Goal: Task Accomplishment & Management: Complete application form

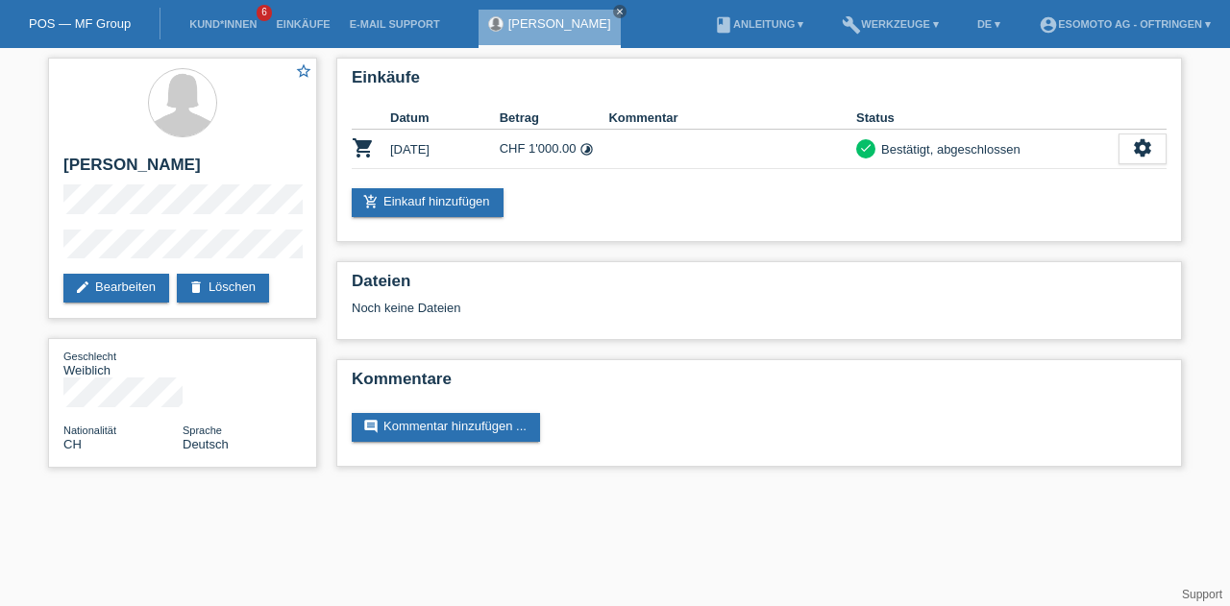
click at [224, 30] on link "Kund*innen" at bounding box center [223, 24] width 86 height 12
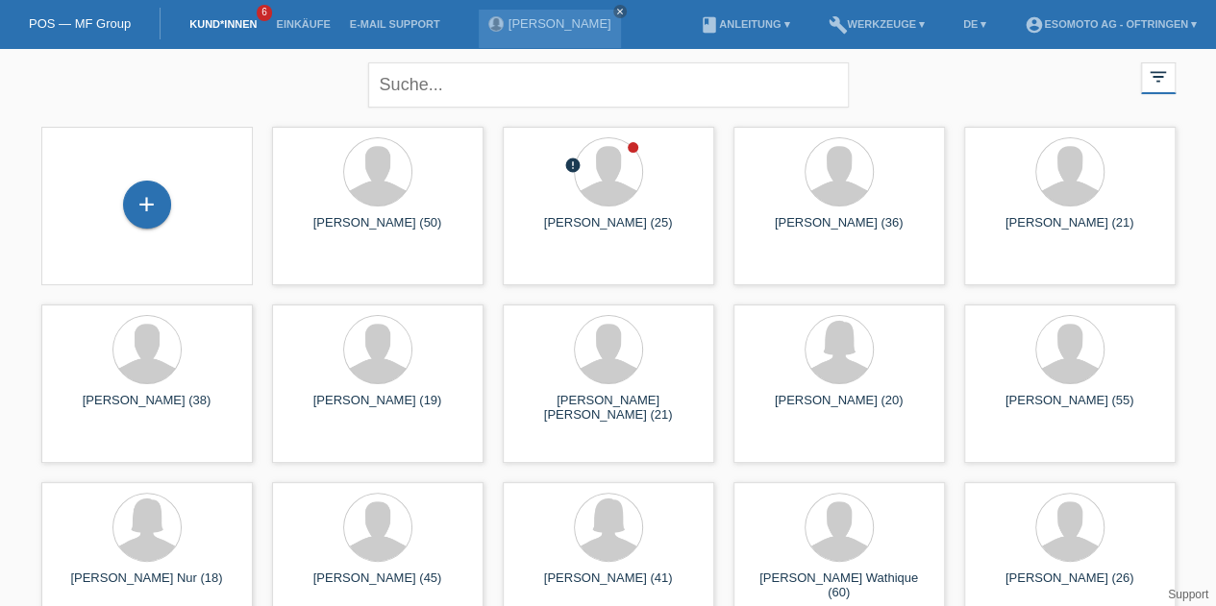
click at [147, 201] on div "+" at bounding box center [147, 205] width 48 height 48
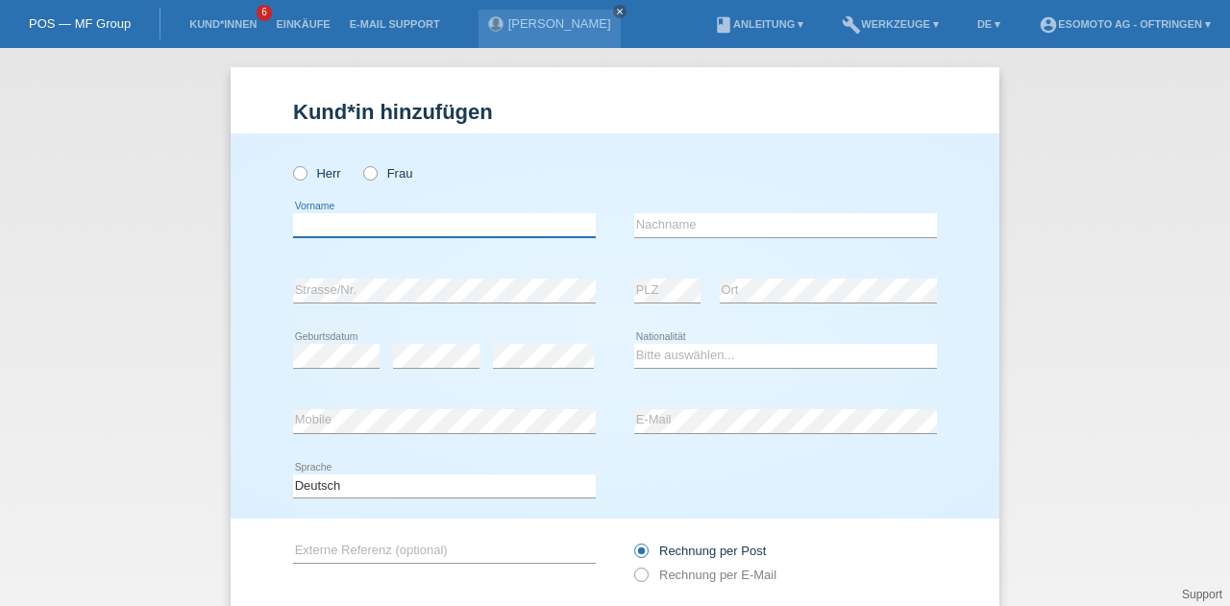
click at [372, 228] on input "text" at bounding box center [444, 225] width 303 height 24
click at [570, 172] on div "Herr Frau" at bounding box center [444, 173] width 303 height 39
click at [393, 220] on input "text" at bounding box center [444, 225] width 303 height 24
type input "Arifi"
click at [701, 219] on input "text" at bounding box center [785, 225] width 303 height 24
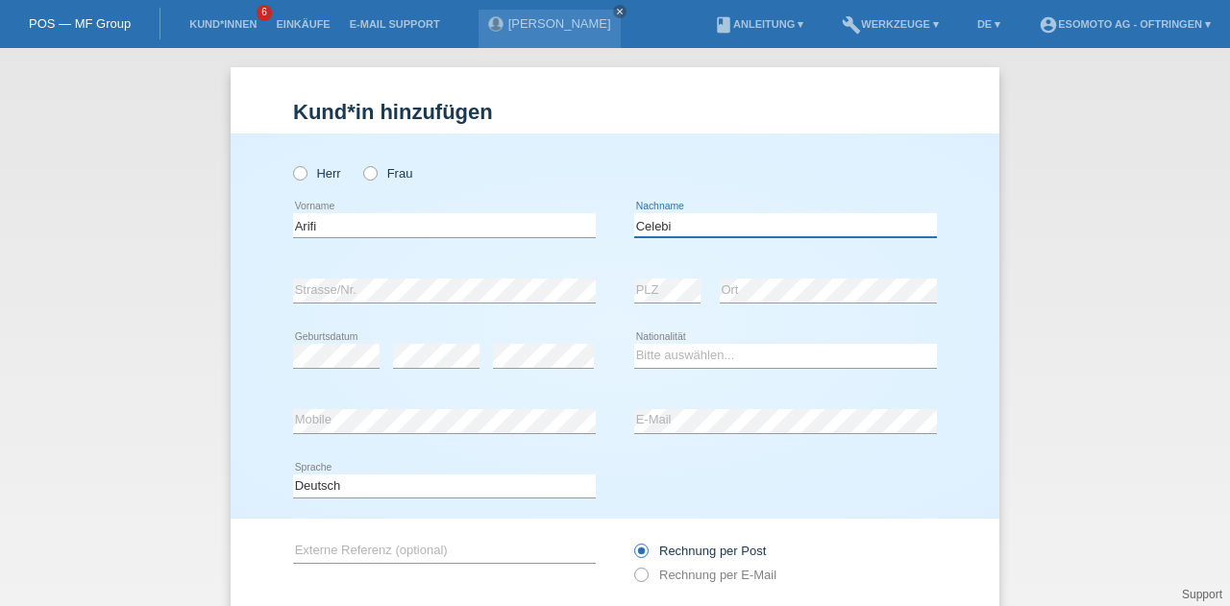
type input "Celebi"
click at [673, 276] on div "error PLZ" at bounding box center [667, 291] width 66 height 65
click at [438, 341] on div "error" at bounding box center [436, 356] width 86 height 65
click at [679, 350] on select "Bitte auswählen... Schweiz Deutschland Liechtenstein Österreich ------------ Af…" at bounding box center [785, 355] width 303 height 23
click at [549, 161] on div "Herr Frau" at bounding box center [444, 173] width 303 height 39
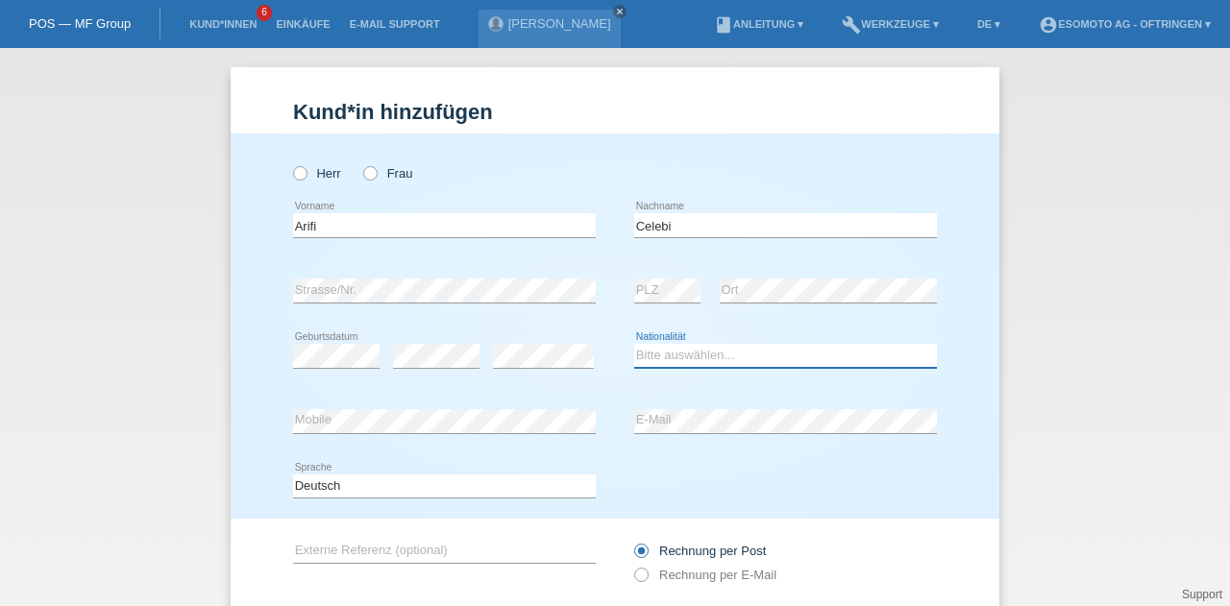
click at [748, 357] on select "Bitte auswählen... Schweiz Deutschland Liechtenstein Österreich ------------ Af…" at bounding box center [785, 355] width 303 height 23
select select "CH"
click at [725, 359] on select "Bitte auswählen... Schweiz Deutschland Liechtenstein Österreich ------------ Af…" at bounding box center [785, 355] width 303 height 23
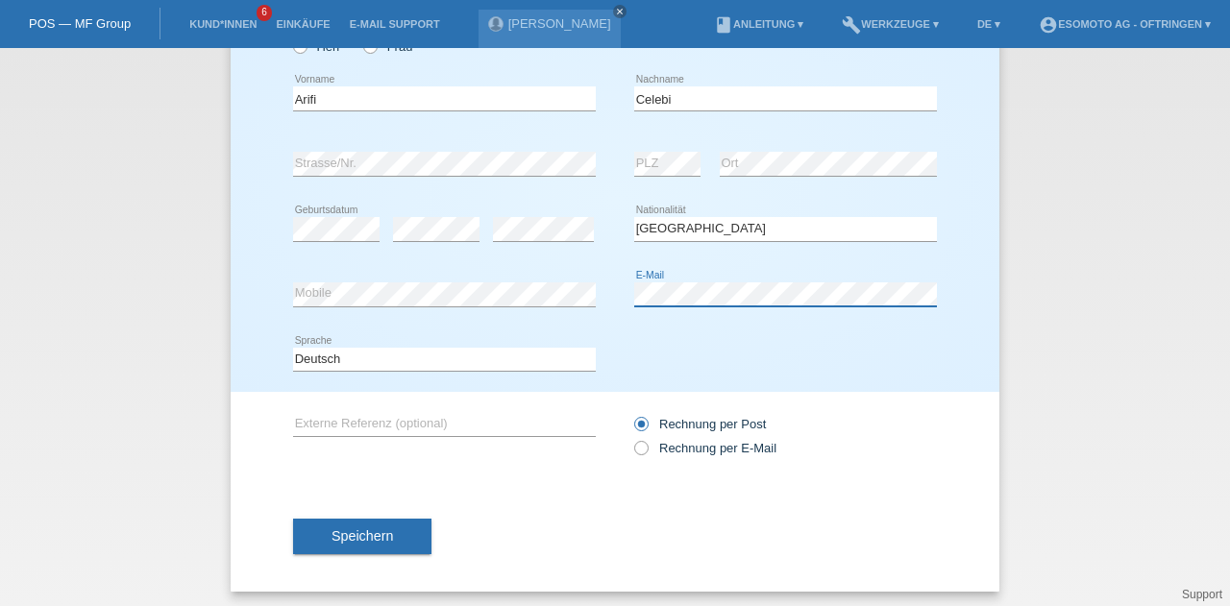
scroll to position [131, 0]
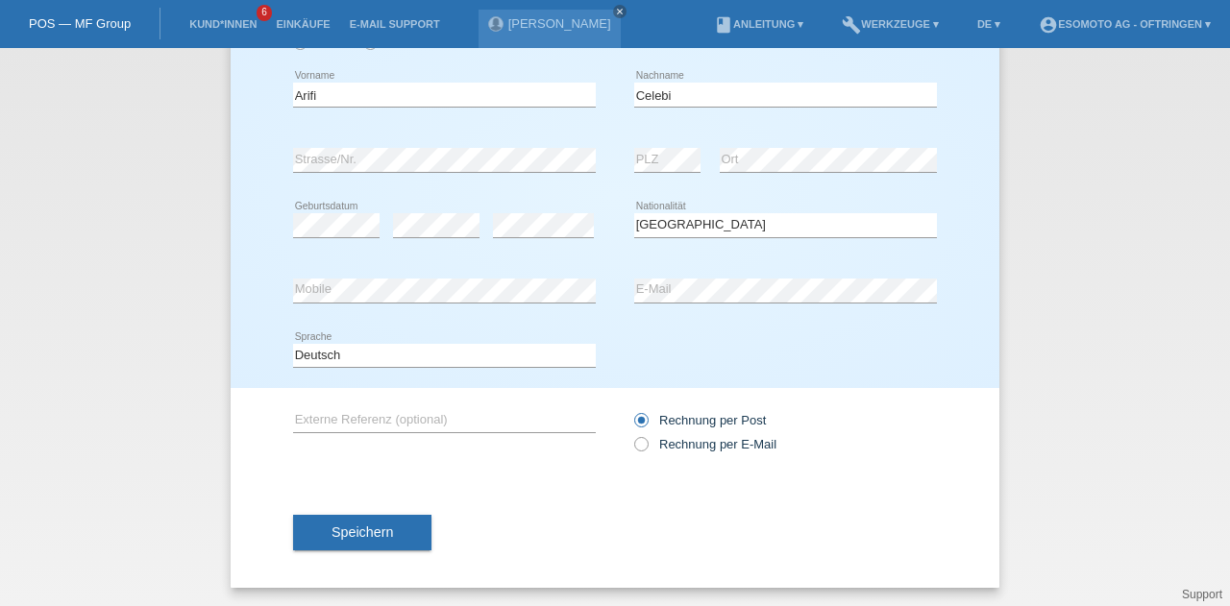
click at [332, 527] on span "Speichern" at bounding box center [363, 532] width 62 height 15
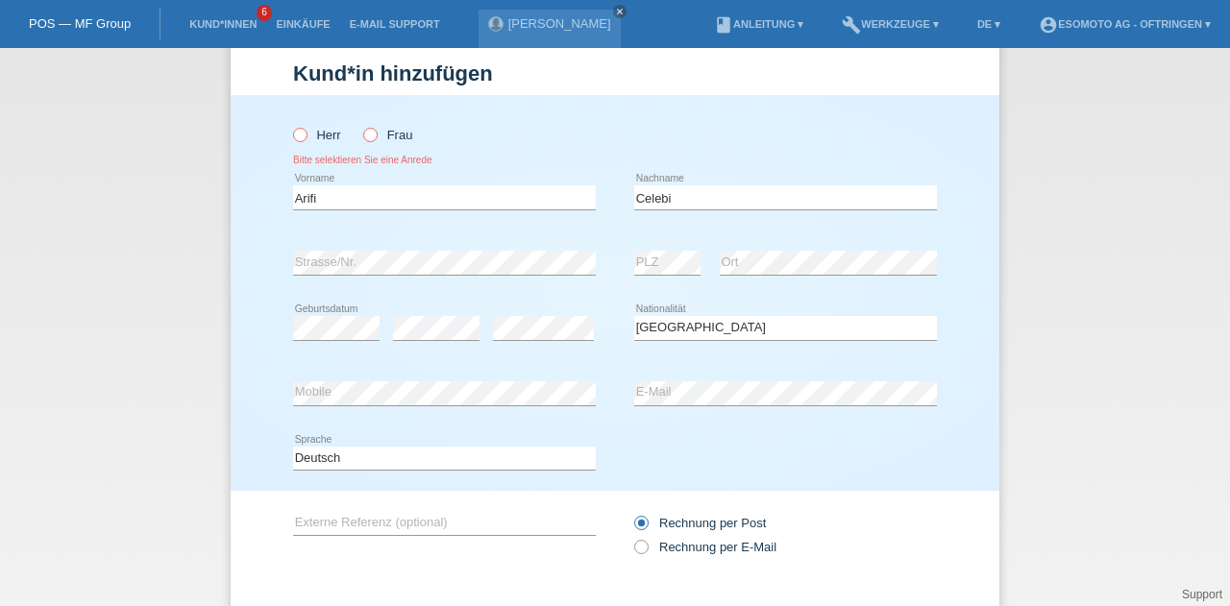
scroll to position [0, 0]
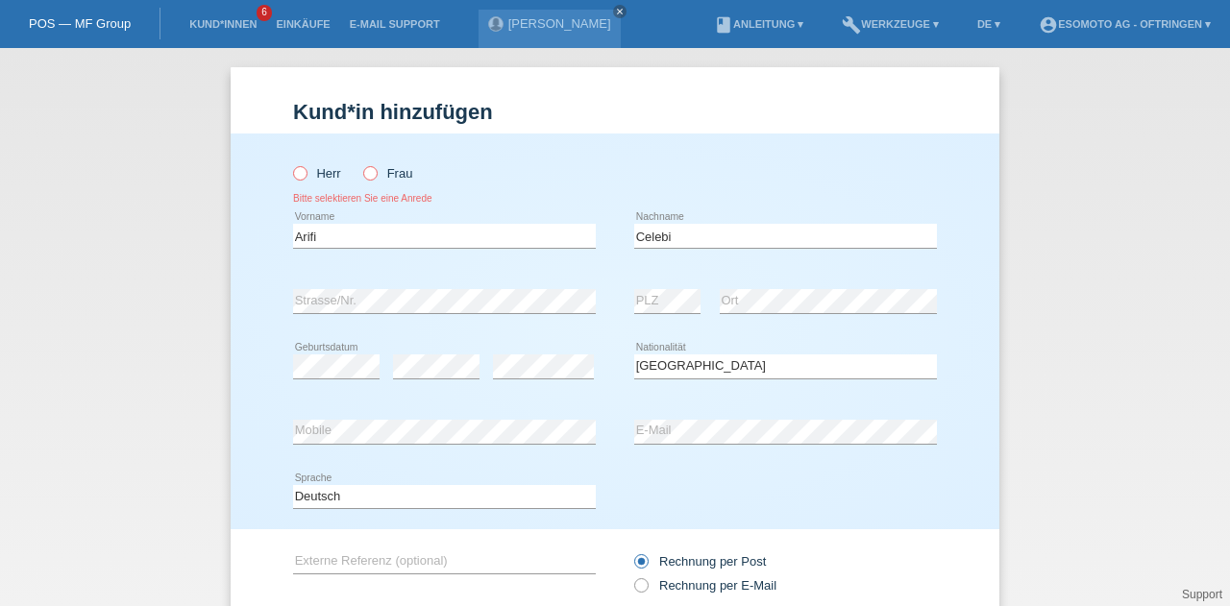
click at [290, 163] on icon at bounding box center [290, 163] width 0 height 0
click at [293, 174] on input "Herr" at bounding box center [299, 172] width 12 height 12
radio input "true"
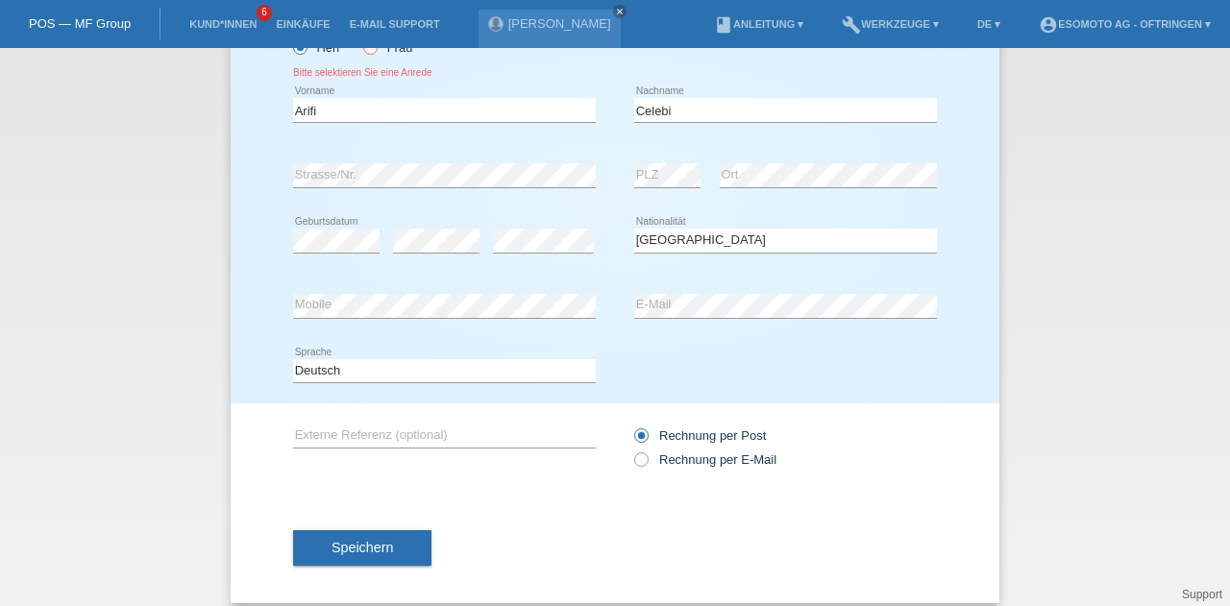
scroll to position [141, 0]
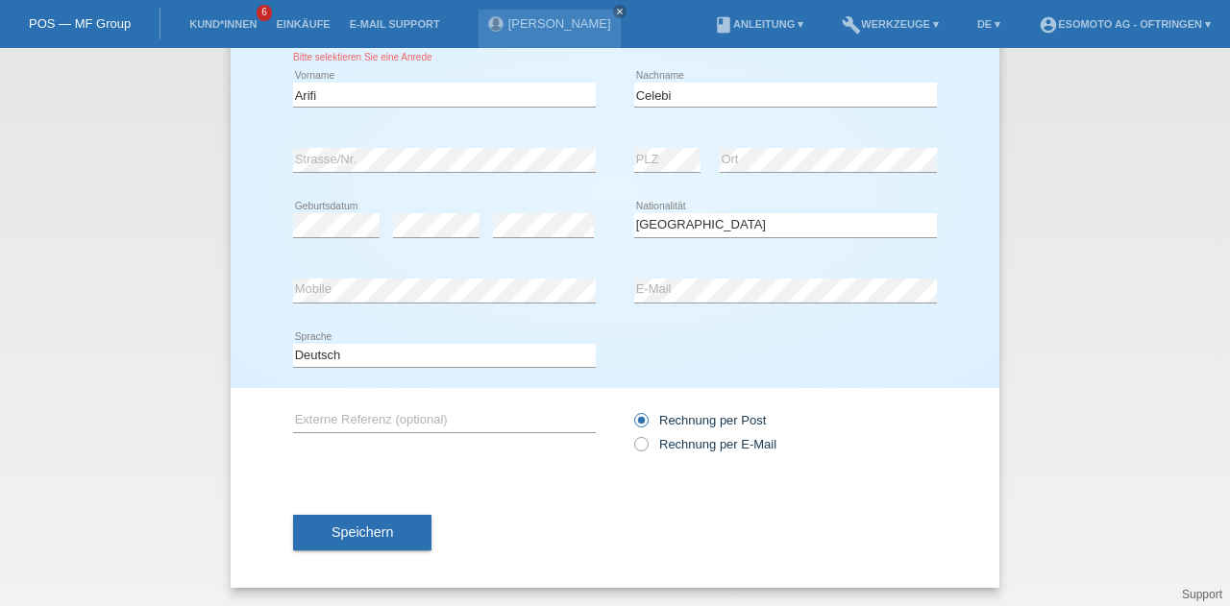
click at [378, 539] on span "Speichern" at bounding box center [363, 532] width 62 height 15
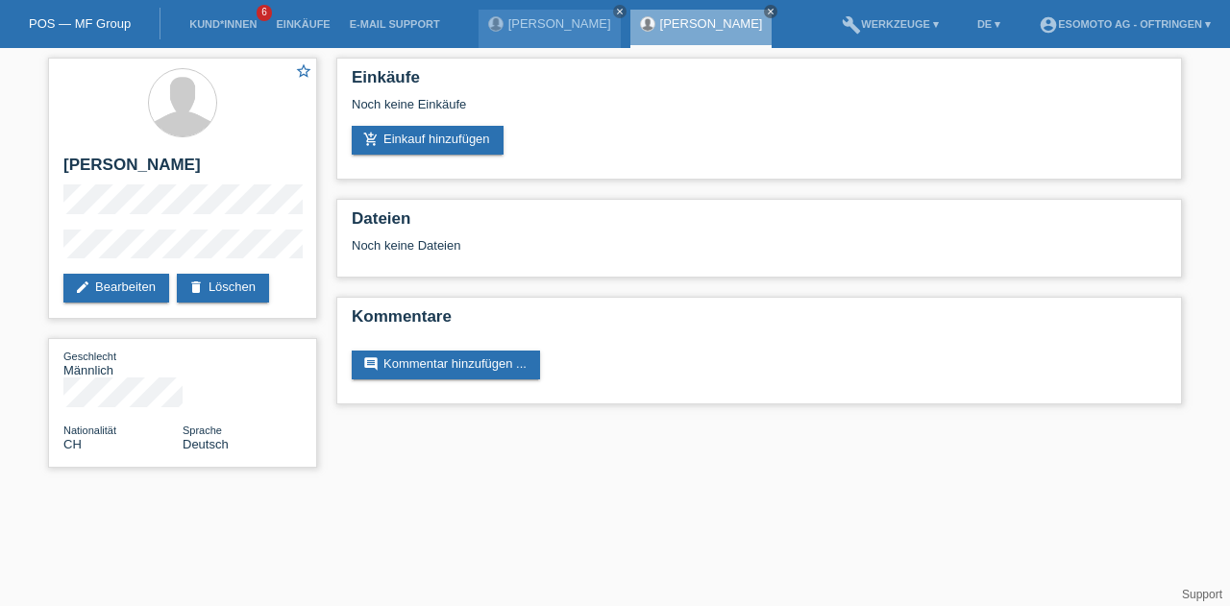
click at [467, 138] on link "add_shopping_cart Einkauf hinzufügen" at bounding box center [428, 140] width 152 height 29
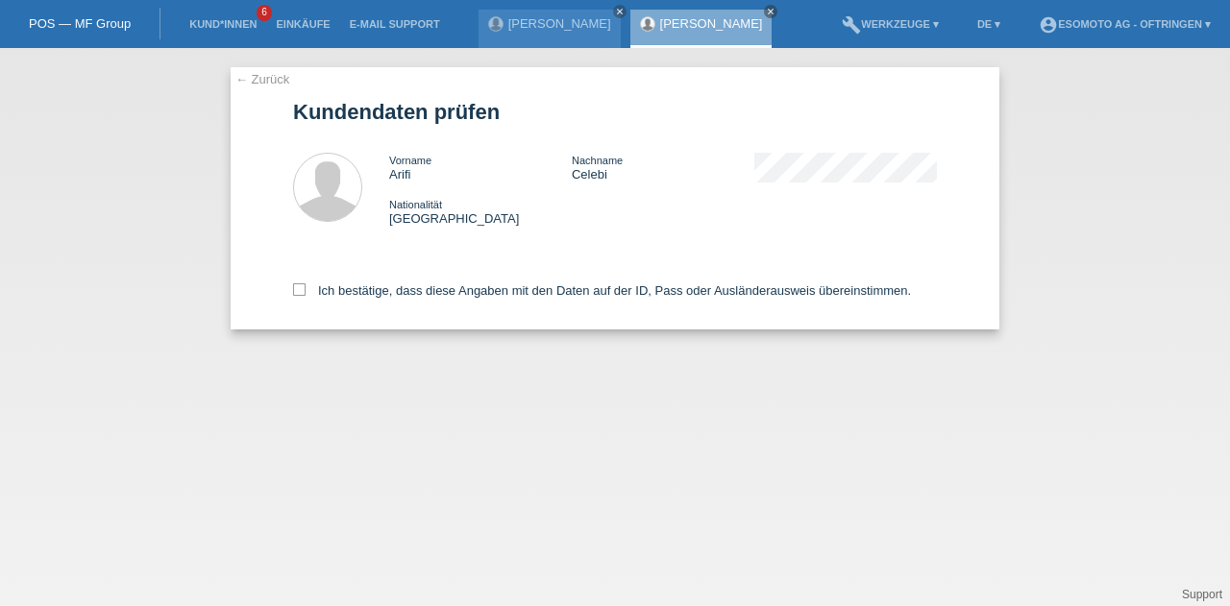
click at [304, 287] on icon at bounding box center [299, 289] width 12 height 12
click at [304, 287] on input "Ich bestätige, dass diese Angaben mit den Daten auf der ID, Pass oder Ausländer…" at bounding box center [299, 289] width 12 height 12
checkbox input "true"
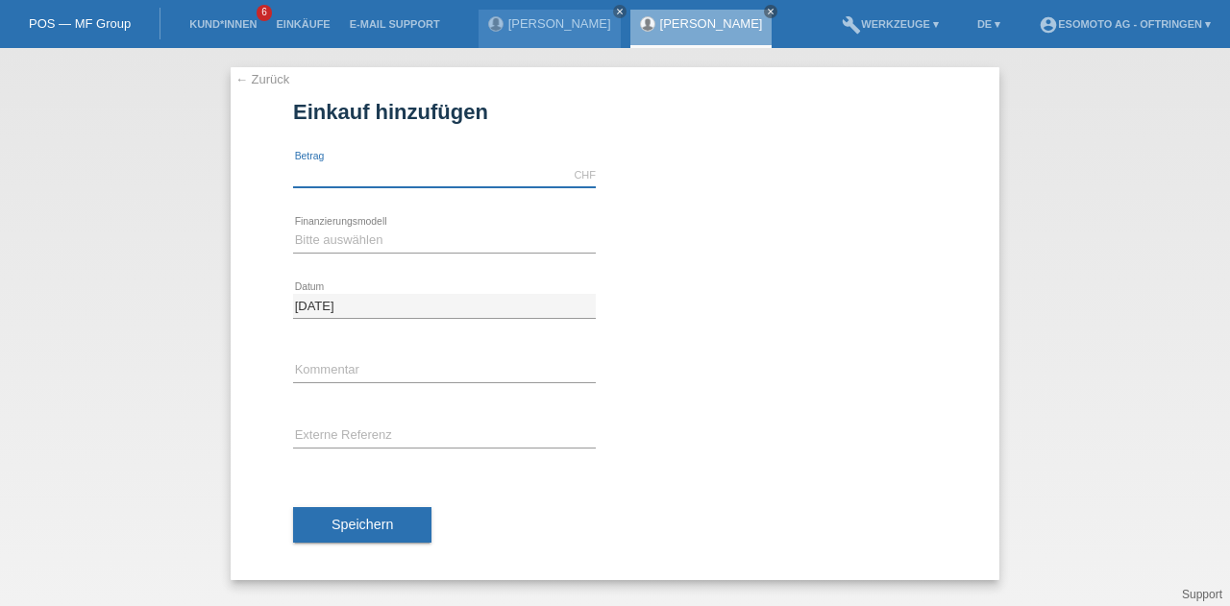
click at [345, 176] on input "text" at bounding box center [444, 175] width 303 height 24
type input "2490.00"
click at [330, 233] on select "Bitte auswählen Fixe Raten Kauf auf Rechnung mit Teilzahlungsoption" at bounding box center [444, 240] width 303 height 23
select select "69"
click at [293, 229] on select "Bitte auswählen Fixe Raten Kauf auf Rechnung mit Teilzahlungsoption" at bounding box center [444, 240] width 303 height 23
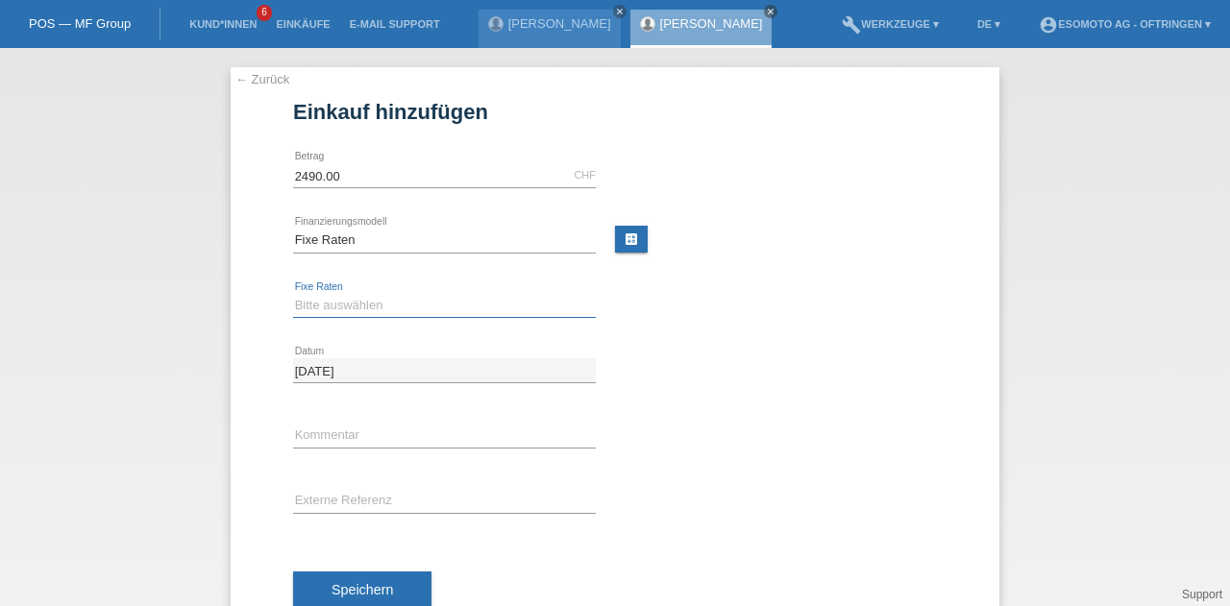
click at [356, 297] on select "Bitte auswählen 12 Raten 24 Raten 36 Raten 48 Raten" at bounding box center [444, 305] width 303 height 23
select select "139"
click at [293, 294] on select "Bitte auswählen 12 Raten 24 Raten 36 Raten 48 Raten" at bounding box center [444, 305] width 303 height 23
click at [381, 592] on span "Speichern" at bounding box center [363, 589] width 62 height 15
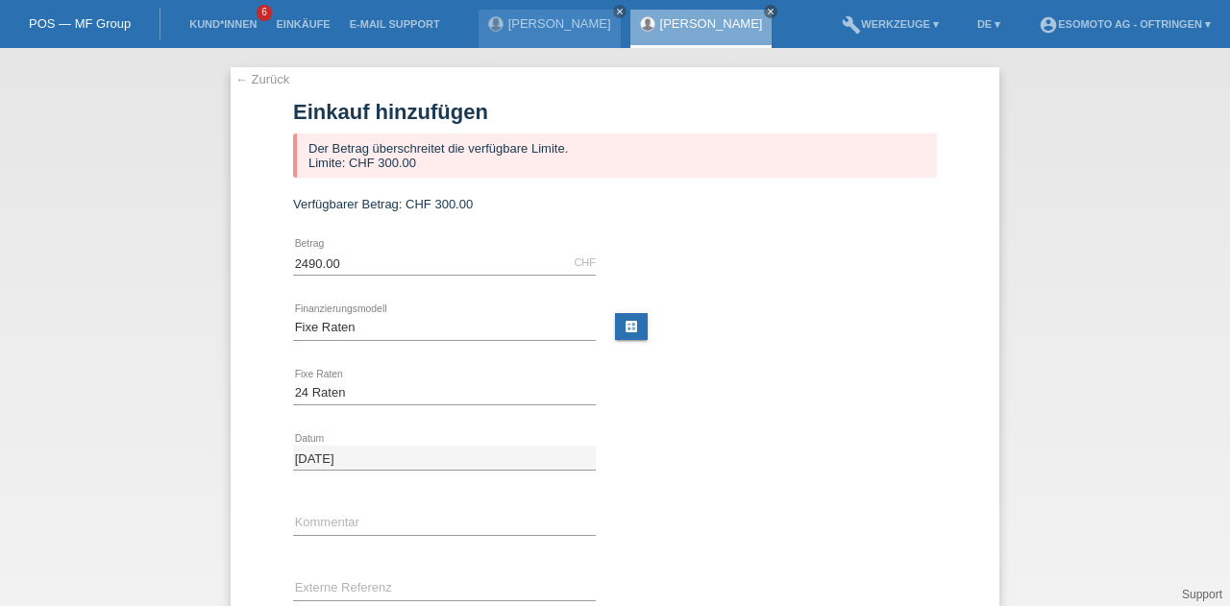
scroll to position [144, 0]
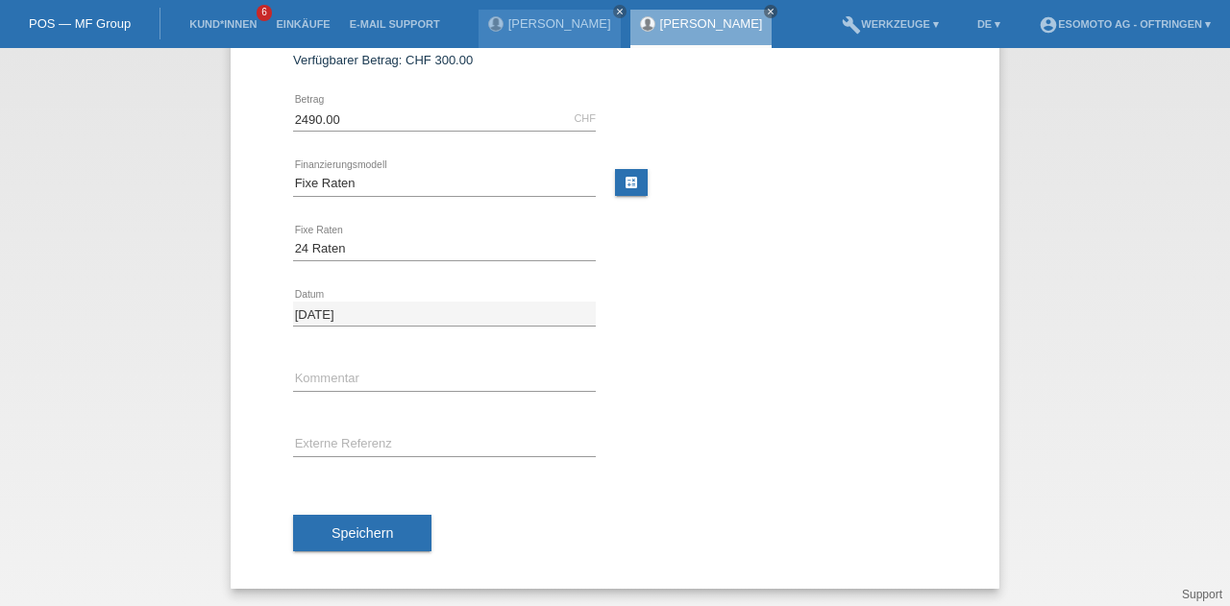
click at [369, 527] on span "Speichern" at bounding box center [363, 533] width 62 height 15
